Goal: Task Accomplishment & Management: Manage account settings

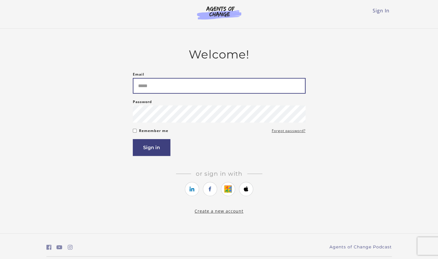
click at [193, 90] on input "Email" at bounding box center [219, 86] width 173 height 16
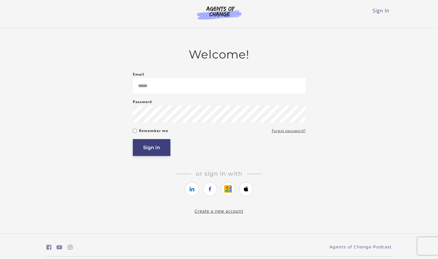
click at [159, 153] on button "Sign in" at bounding box center [152, 147] width 38 height 17
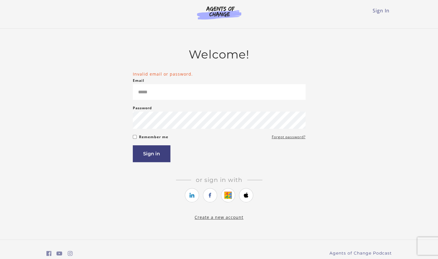
click at [174, 85] on input "Email" at bounding box center [219, 92] width 173 height 16
